Goal: Transaction & Acquisition: Purchase product/service

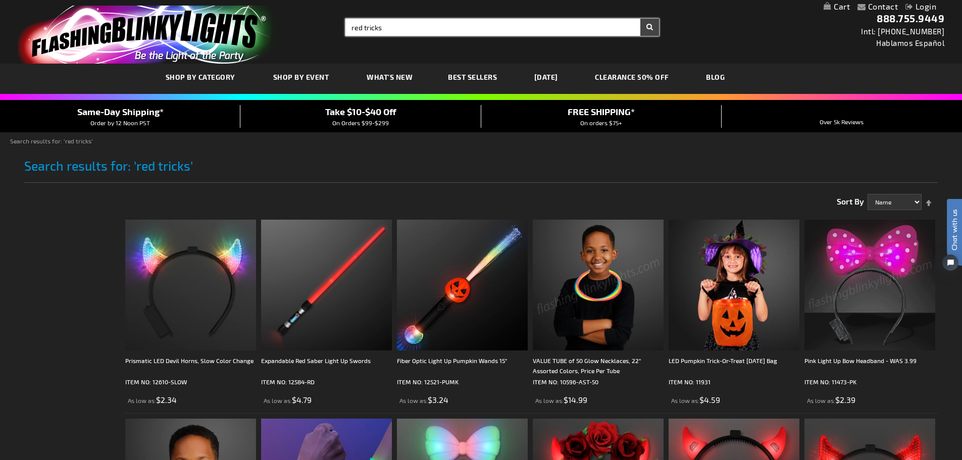
type input "red tricks"
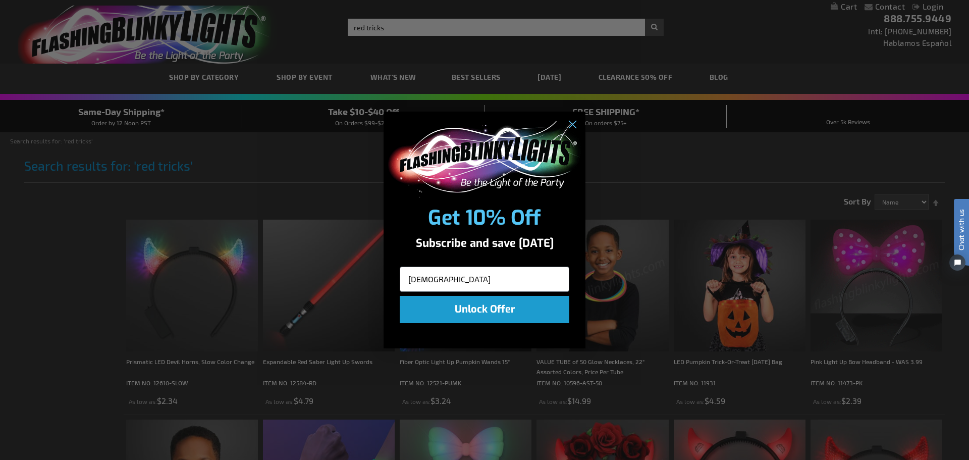
type input "christma"
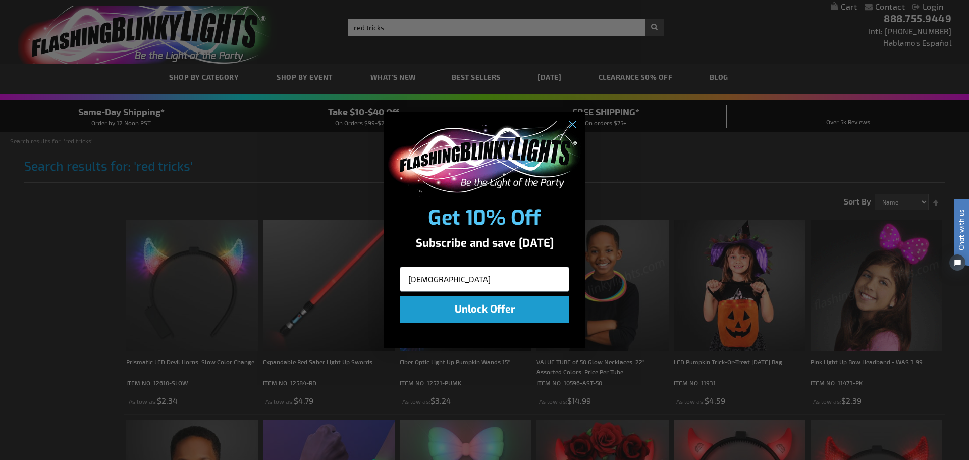
drag, startPoint x: 446, startPoint y: 276, endPoint x: 289, endPoint y: 274, distance: 157.5
click at [289, 274] on div "Close dialog Get 10% Off Subscribe and save today christma Unlock Offer Submit" at bounding box center [484, 230] width 969 height 460
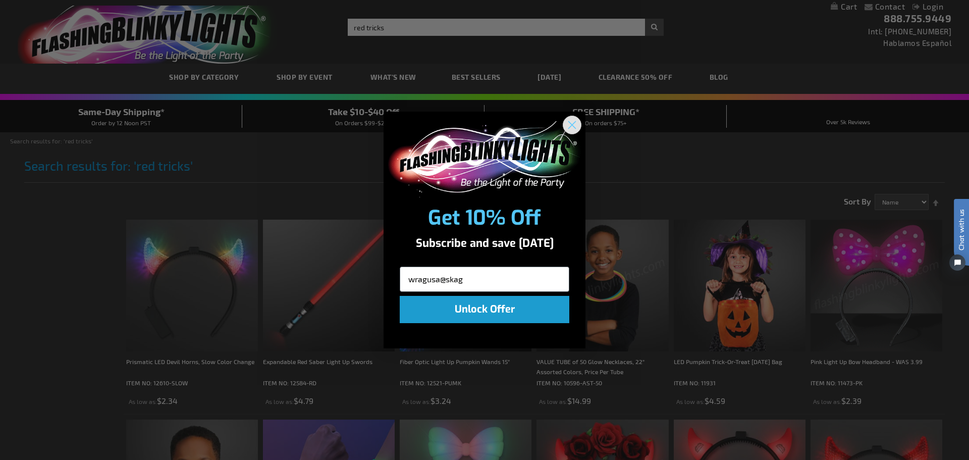
type input "wragusa@skag"
click at [576, 126] on circle "Close dialog" at bounding box center [572, 125] width 17 height 17
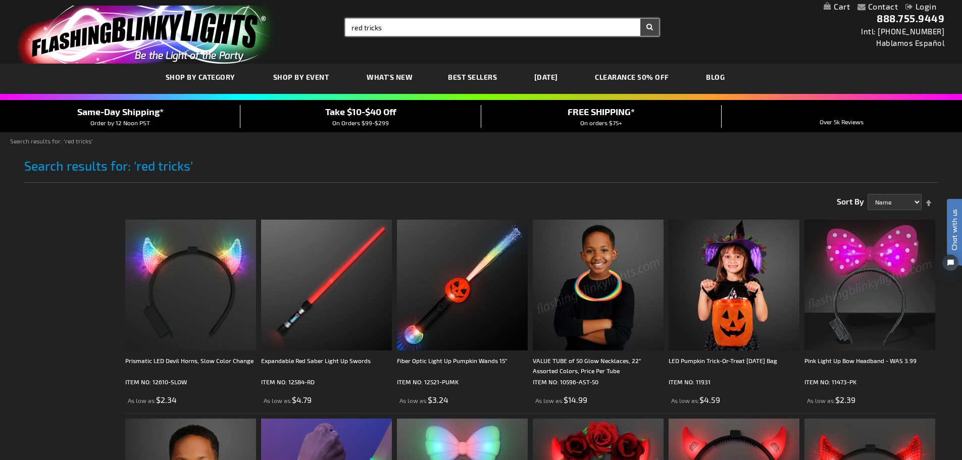
drag, startPoint x: 389, startPoint y: 26, endPoint x: 311, endPoint y: 30, distance: 77.3
click at [311, 30] on div "Toggle Nav Search Search red tricks × Search 888.755.9449 Intl: 818-753-8303 Ha…" at bounding box center [481, 32] width 962 height 64
type input "truck"
click at [640, 19] on button "Search" at bounding box center [649, 27] width 19 height 17
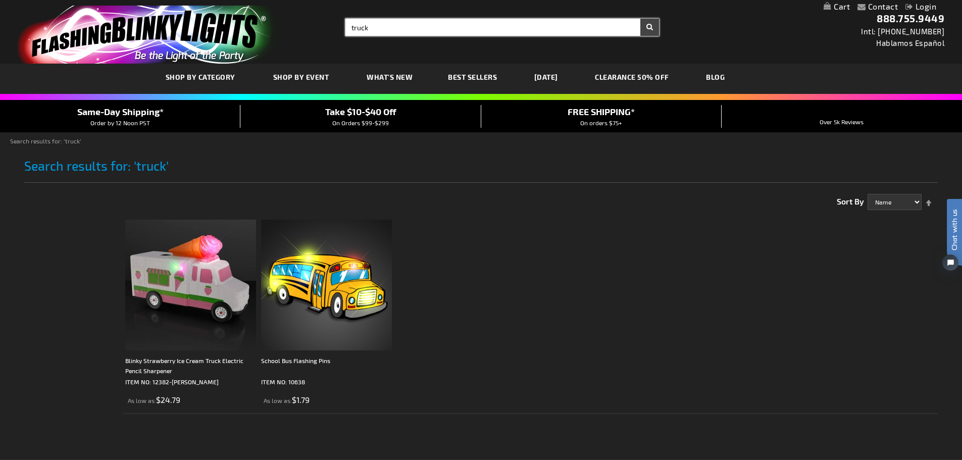
type input "truck"
drag, startPoint x: 374, startPoint y: 30, endPoint x: 339, endPoint y: 29, distance: 34.3
click at [339, 29] on div "Search Search truck × Search" at bounding box center [498, 27] width 321 height 17
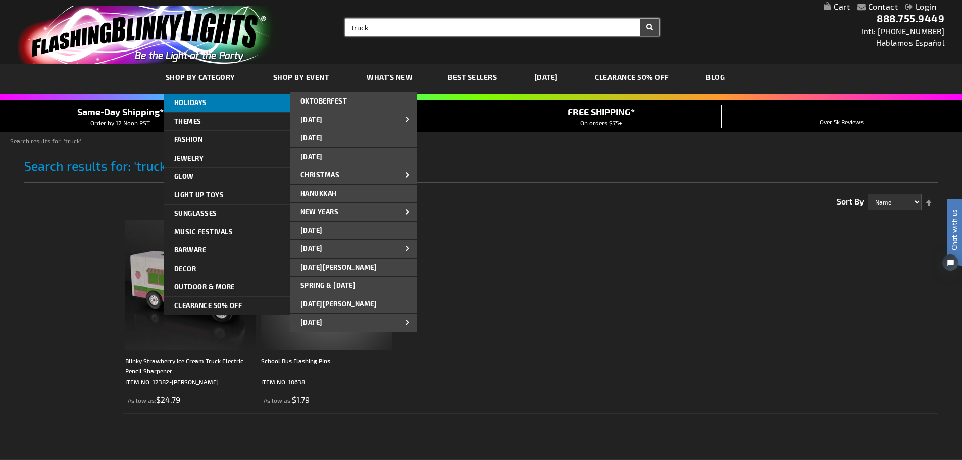
click at [197, 99] on span "HOLIDAYS" at bounding box center [190, 102] width 33 height 8
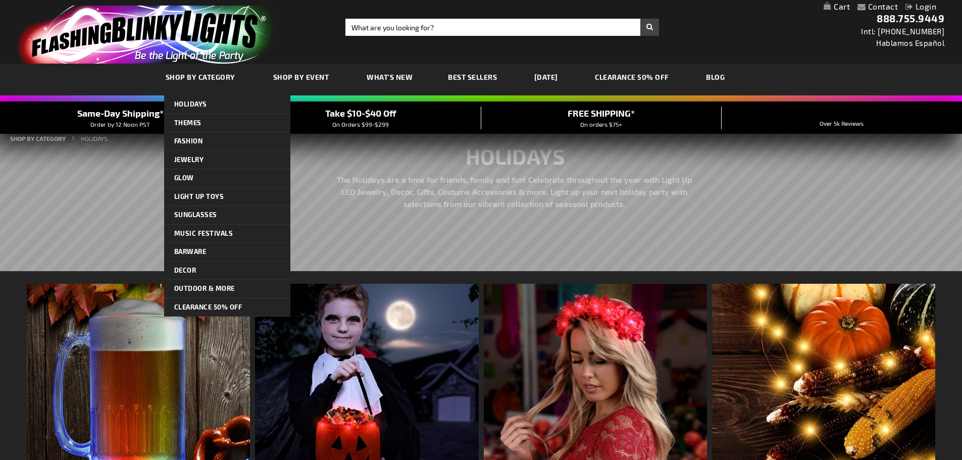
click at [206, 75] on span "SHOP BY CATEGORY" at bounding box center [201, 77] width 70 height 9
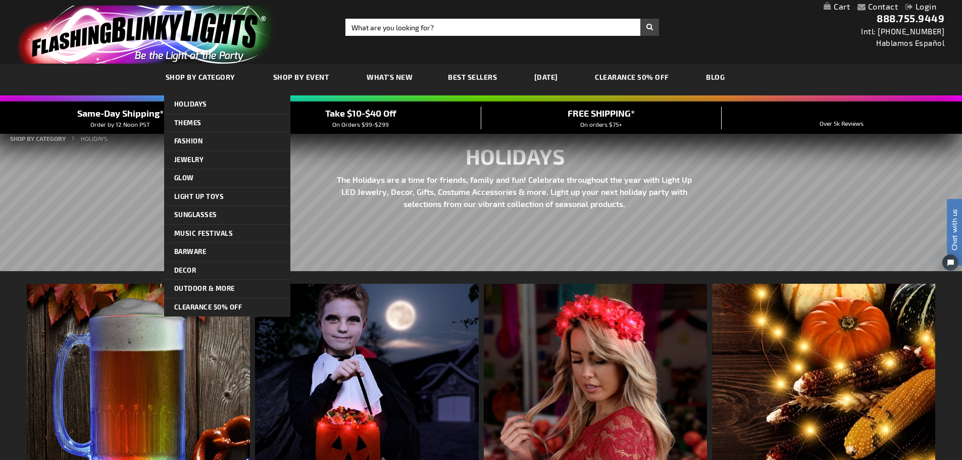
click at [206, 75] on span "SHOP BY CATEGORY" at bounding box center [201, 77] width 70 height 9
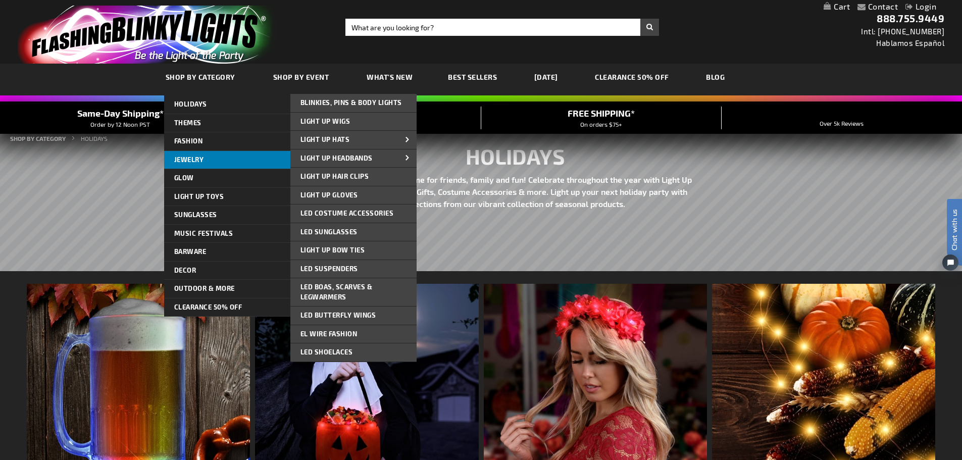
drag, startPoint x: 189, startPoint y: 104, endPoint x: 287, endPoint y: 160, distance: 112.4
click at [286, 160] on ul "HOLIDAYS HOLIDAYS OKTOBERFEST OKTOBERFEST OKTOBERFEST HALLOWEEN HALLOWEEN LIGHT…" at bounding box center [227, 205] width 126 height 221
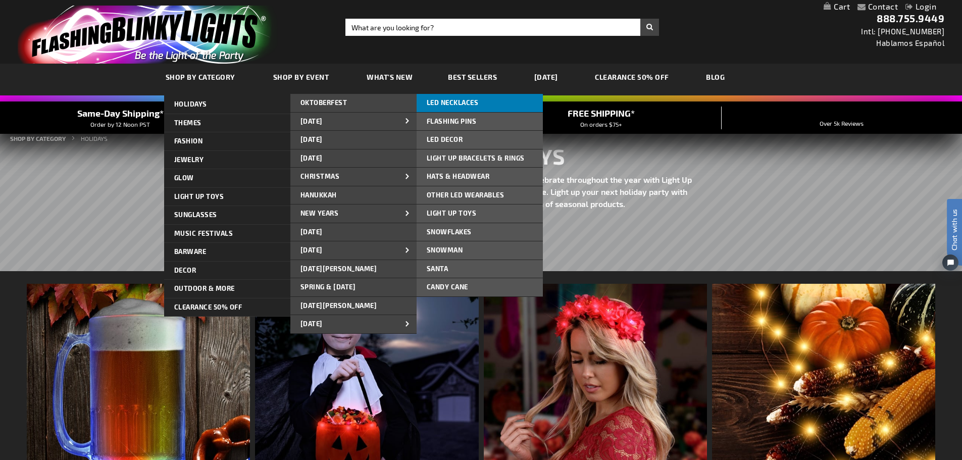
drag, startPoint x: 348, startPoint y: 175, endPoint x: 458, endPoint y: 100, distance: 132.7
click at [416, 168] on li "CHRISTMAS LED NECKLACES LED NECKLACES LED NECKLACES FLASHING PINS FLASHING PINS…" at bounding box center [353, 177] width 126 height 19
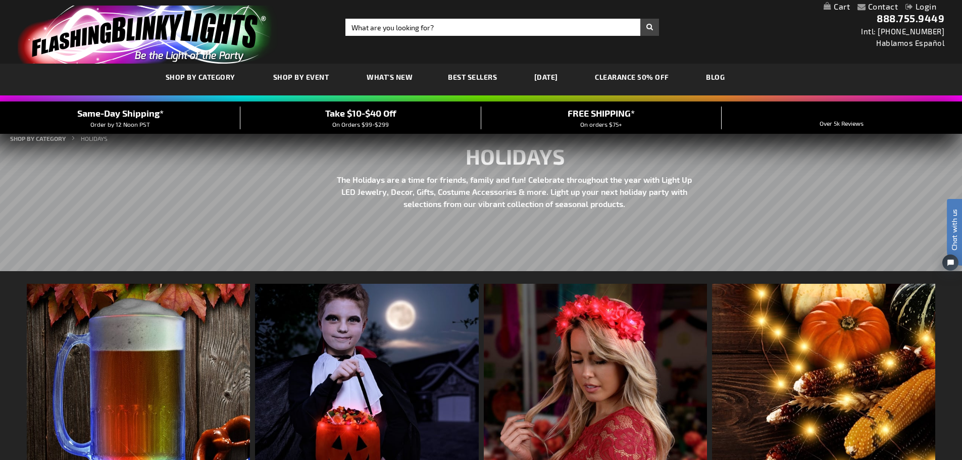
click at [459, 100] on div at bounding box center [481, 98] width 962 height 6
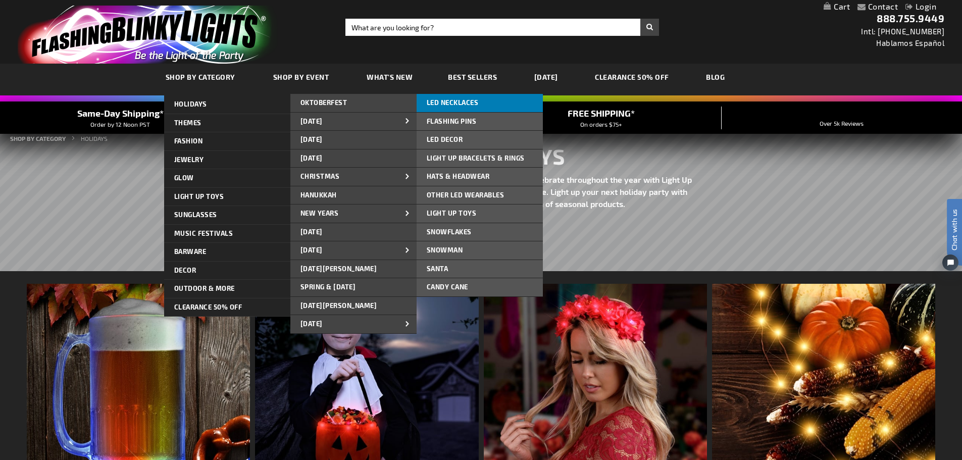
drag, startPoint x: 404, startPoint y: 171, endPoint x: 444, endPoint y: 97, distance: 83.3
click at [416, 168] on li "CHRISTMAS LED NECKLACES LED NECKLACES LED NECKLACES FLASHING PINS FLASHING PINS…" at bounding box center [353, 177] width 126 height 19
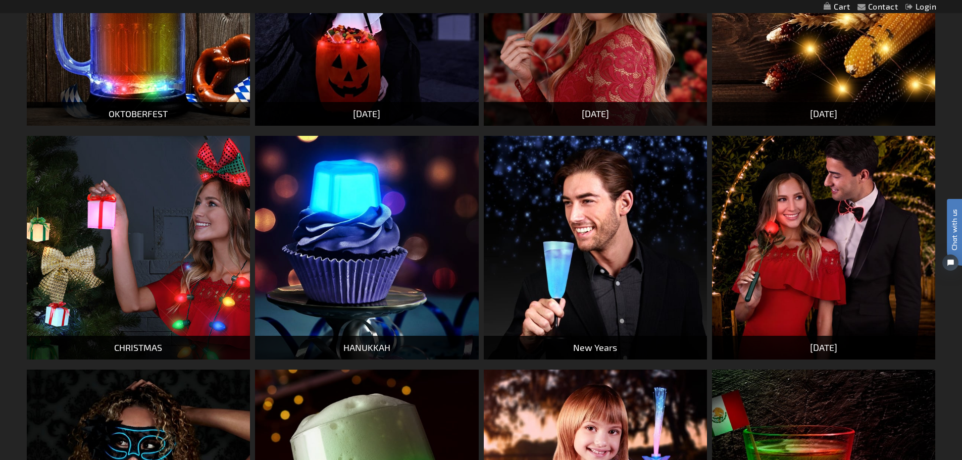
scroll to position [505, 0]
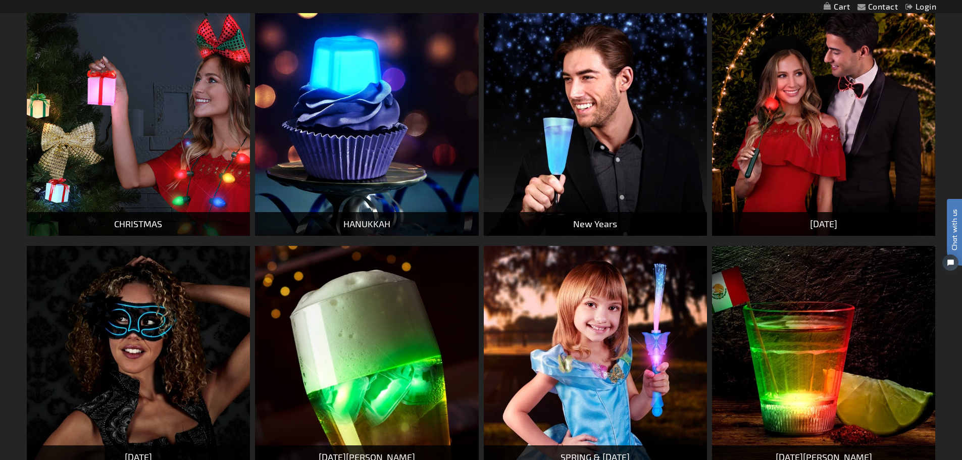
click at [133, 222] on div "CHRISTMAS" at bounding box center [138, 224] width 223 height 24
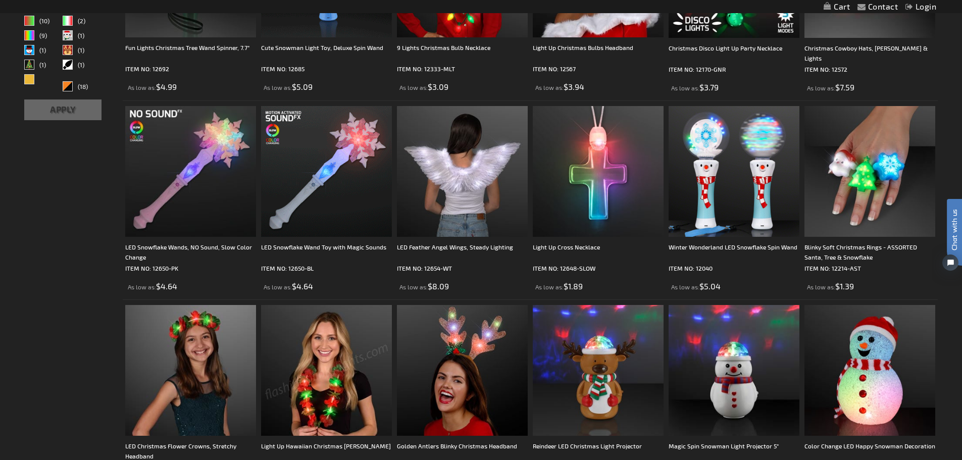
scroll to position [505, 0]
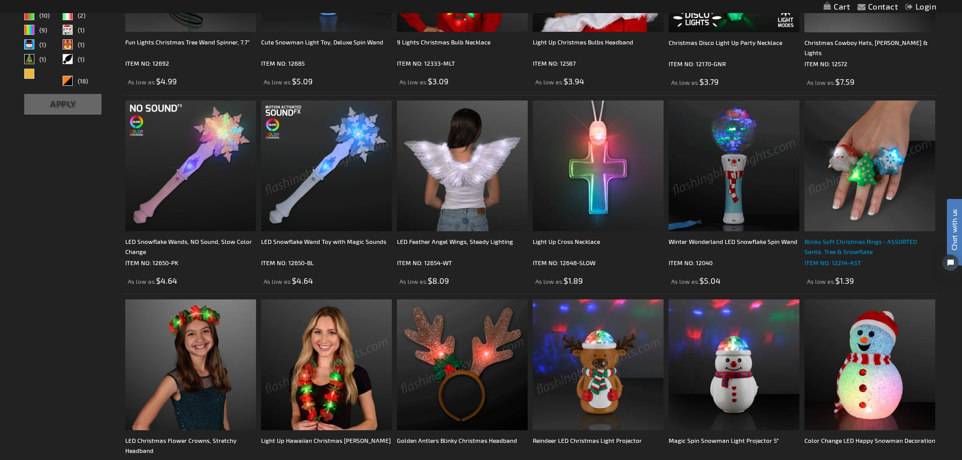
click at [856, 240] on div "Blinky Soft Christmas Rings - ASSORTED Santa, Tree & Snowflake" at bounding box center [869, 246] width 131 height 20
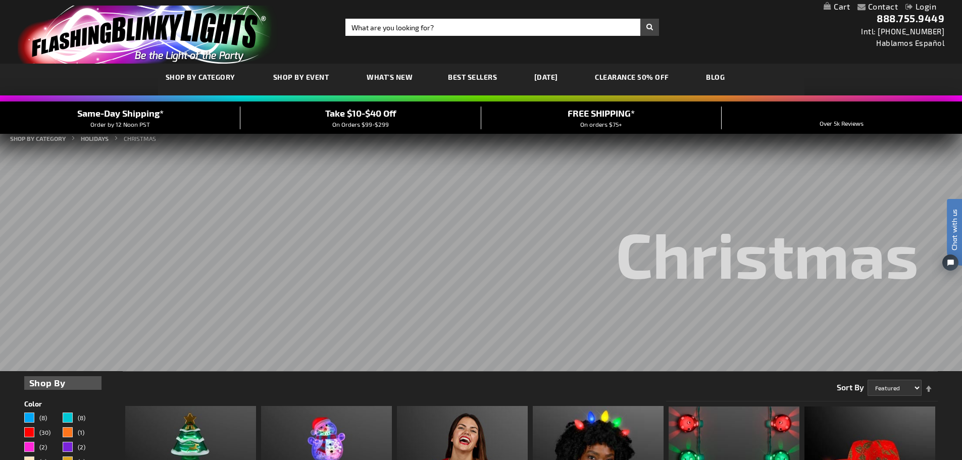
click at [382, 75] on span "What's New" at bounding box center [389, 77] width 46 height 9
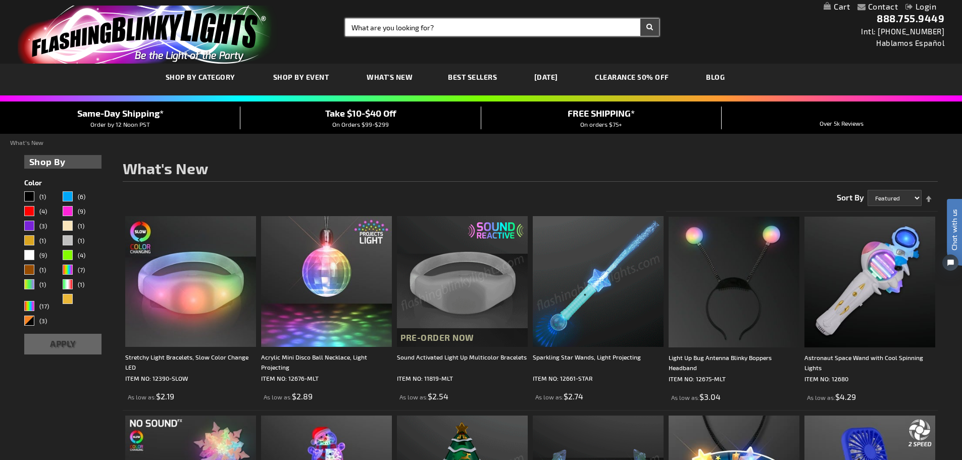
click at [449, 22] on input "Search" at bounding box center [501, 27] width 313 height 17
type input "bracelets"
click at [640, 19] on button "Search" at bounding box center [649, 27] width 19 height 17
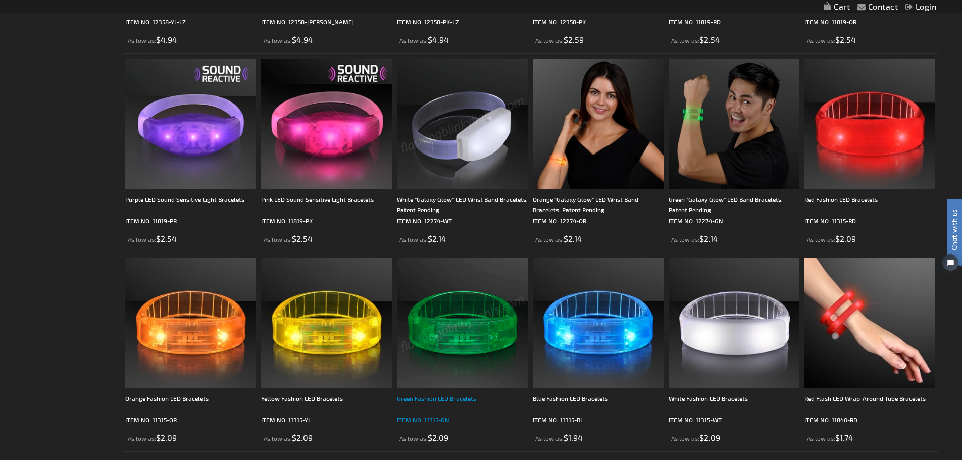
scroll to position [1666, 0]
